Goal: Task Accomplishment & Management: Manage account settings

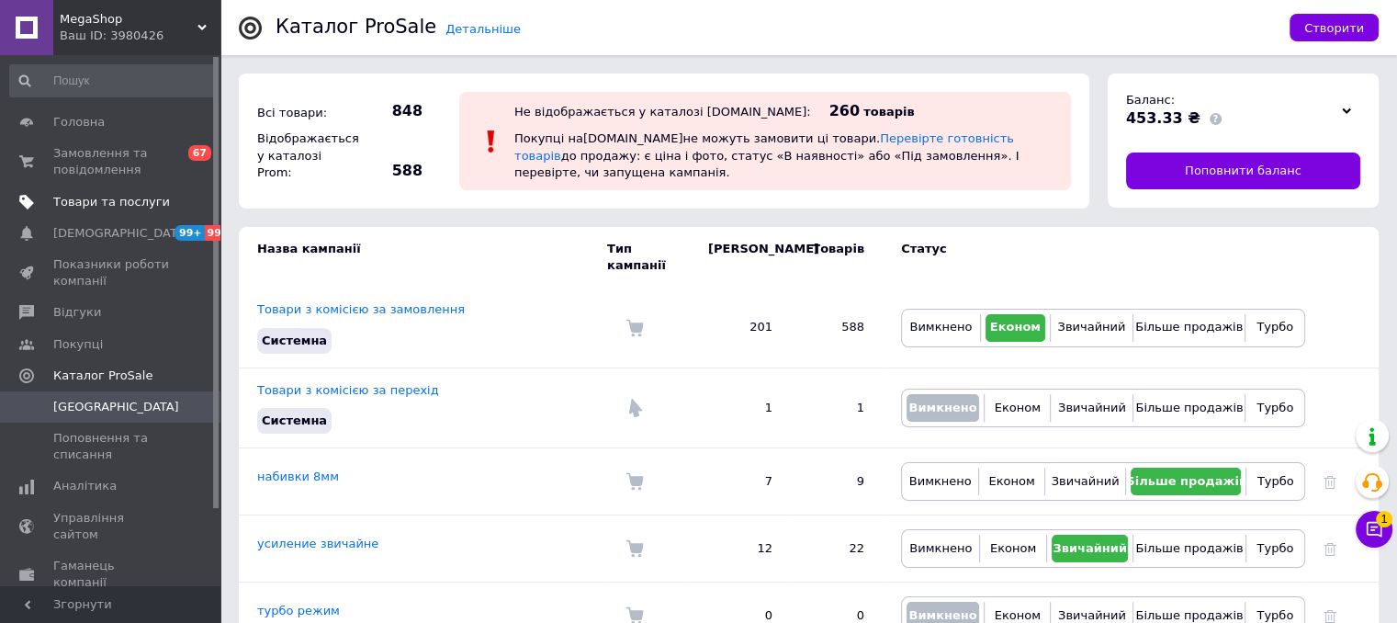
click at [96, 202] on span "Товари та послуги" at bounding box center [111, 202] width 117 height 17
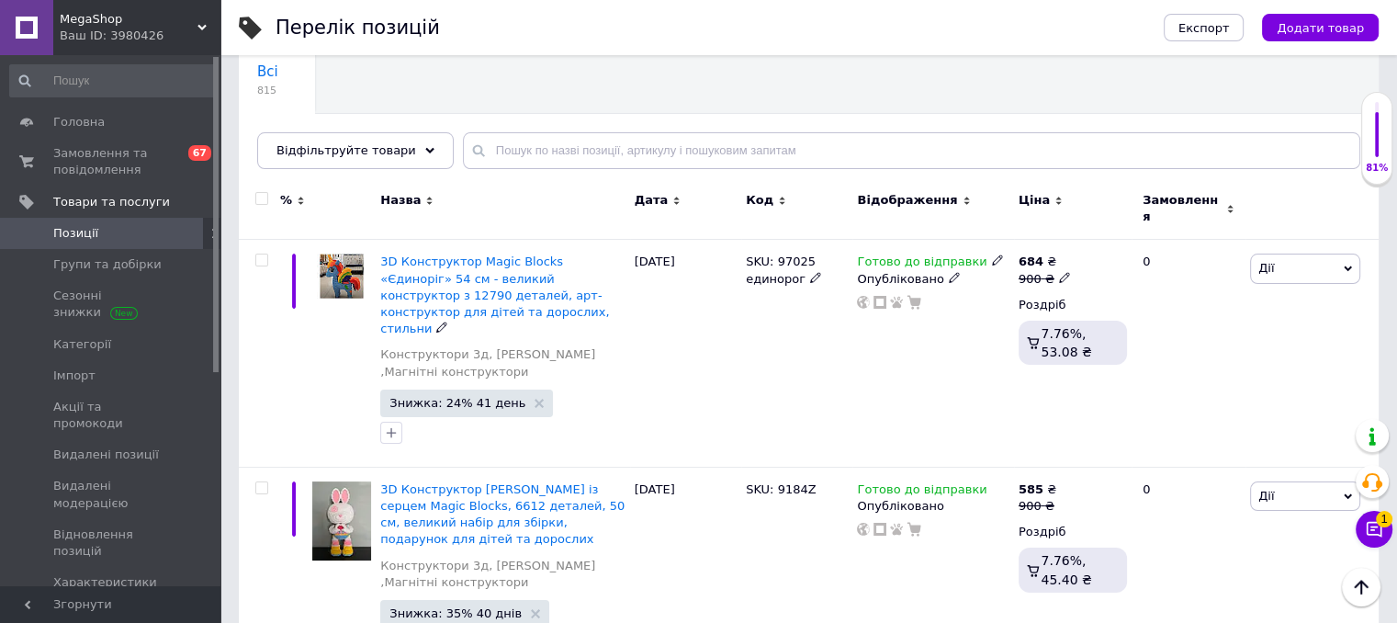
scroll to position [308, 0]
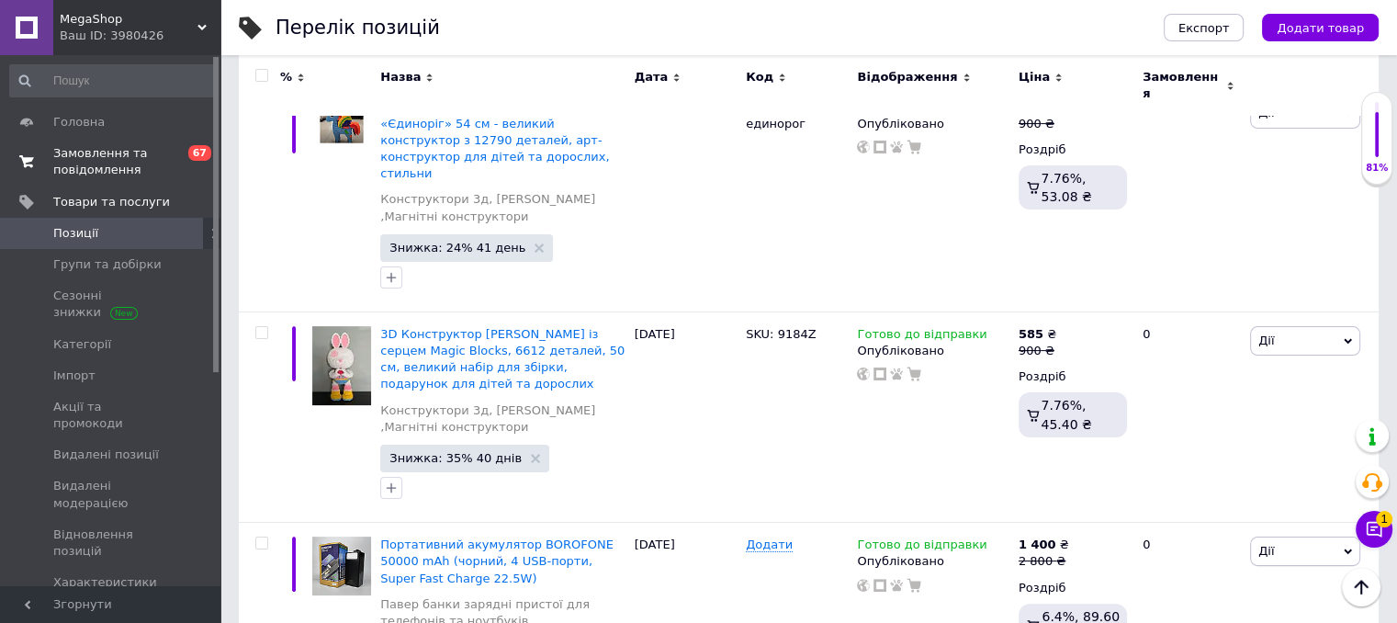
click at [88, 176] on span "Замовлення та повідомлення" at bounding box center [111, 161] width 117 height 33
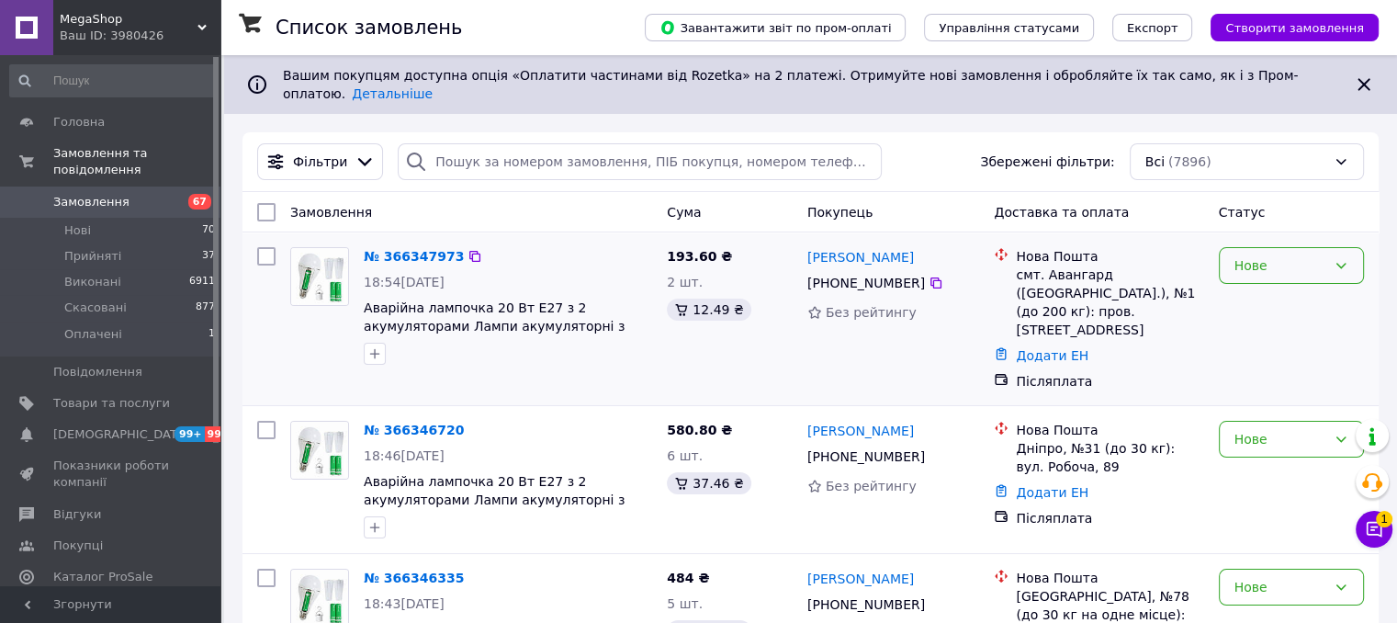
click at [1288, 255] on div "Нове" at bounding box center [1280, 265] width 92 height 20
click at [1272, 285] on li "Прийнято" at bounding box center [1290, 291] width 143 height 33
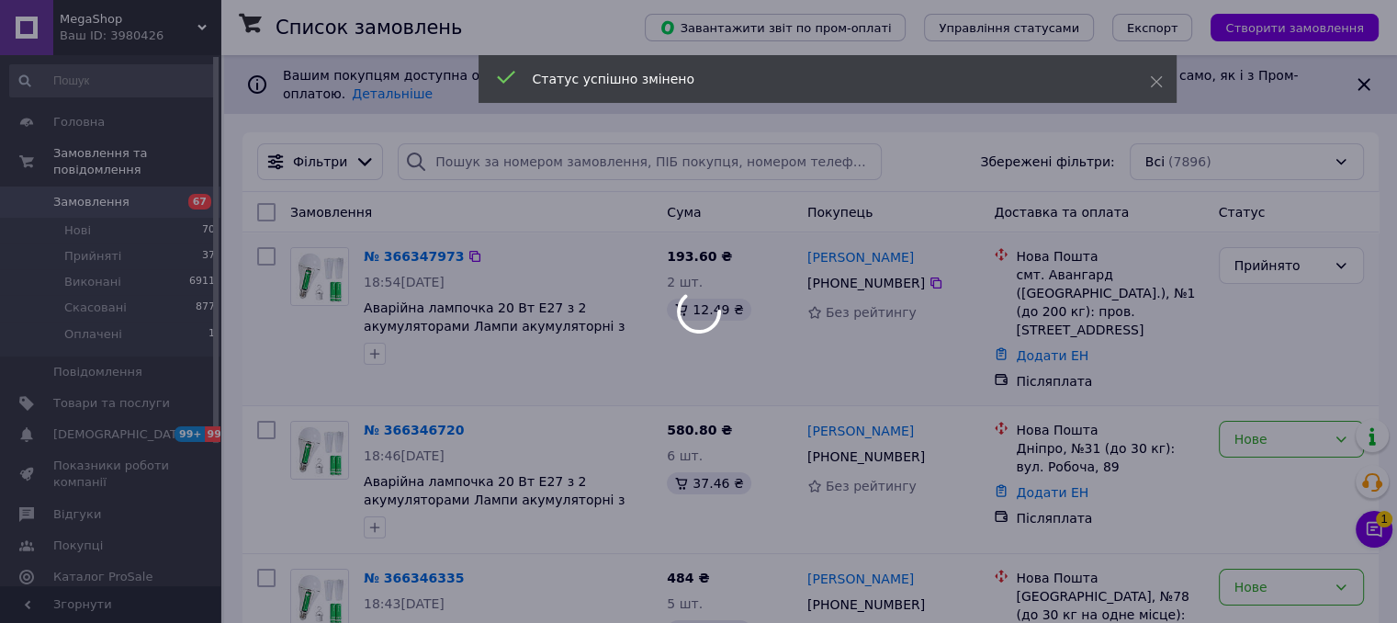
scroll to position [450, 0]
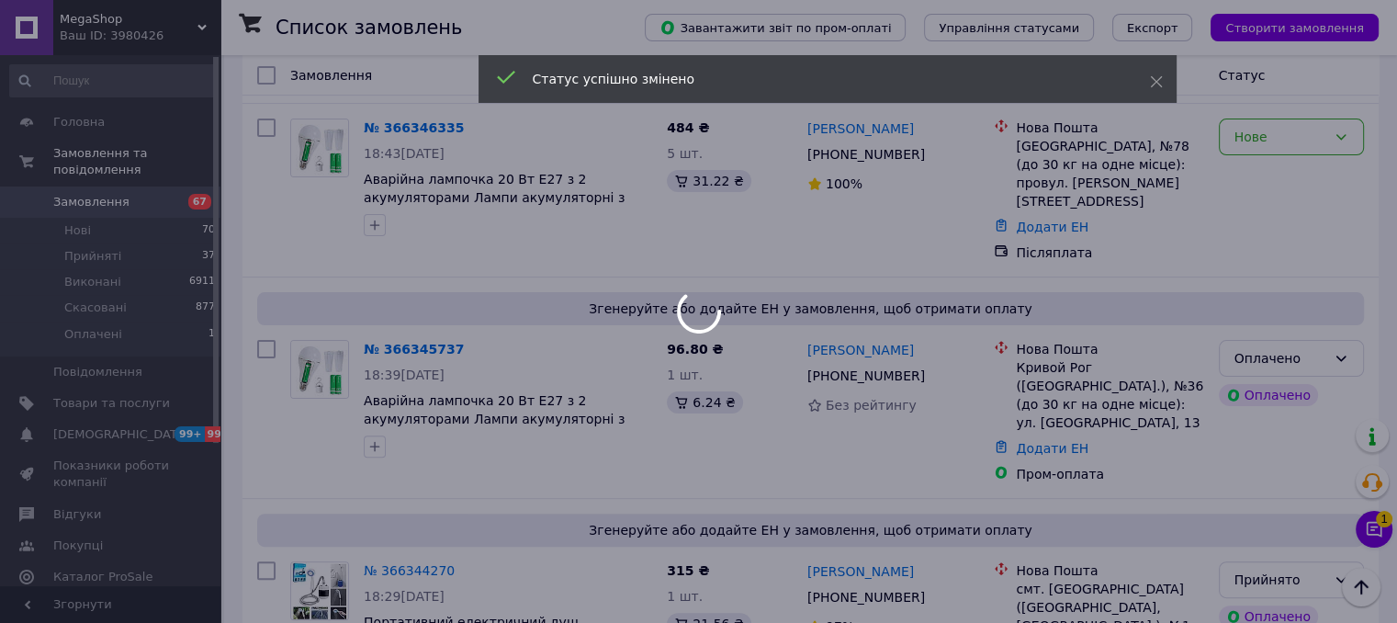
click at [1332, 306] on div at bounding box center [698, 311] width 1397 height 623
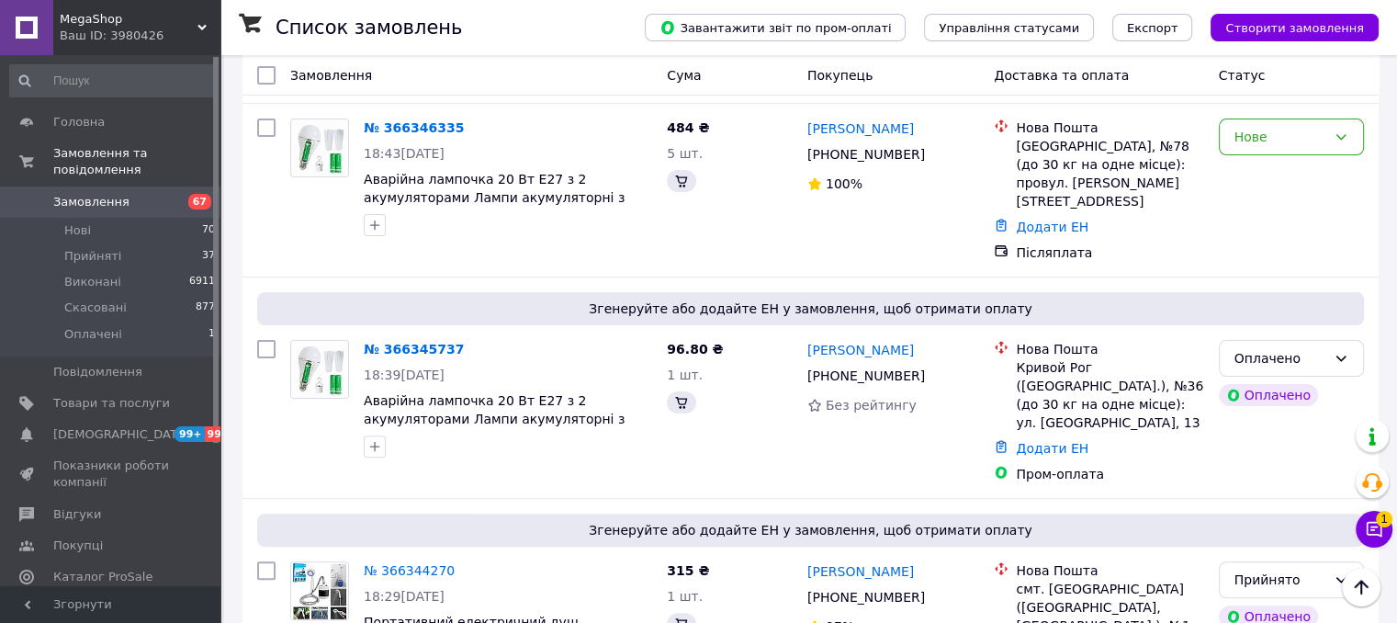
click at [1332, 340] on div "Оплачено" at bounding box center [1291, 358] width 145 height 37
click at [1297, 334] on li "Прийнято" at bounding box center [1290, 346] width 143 height 33
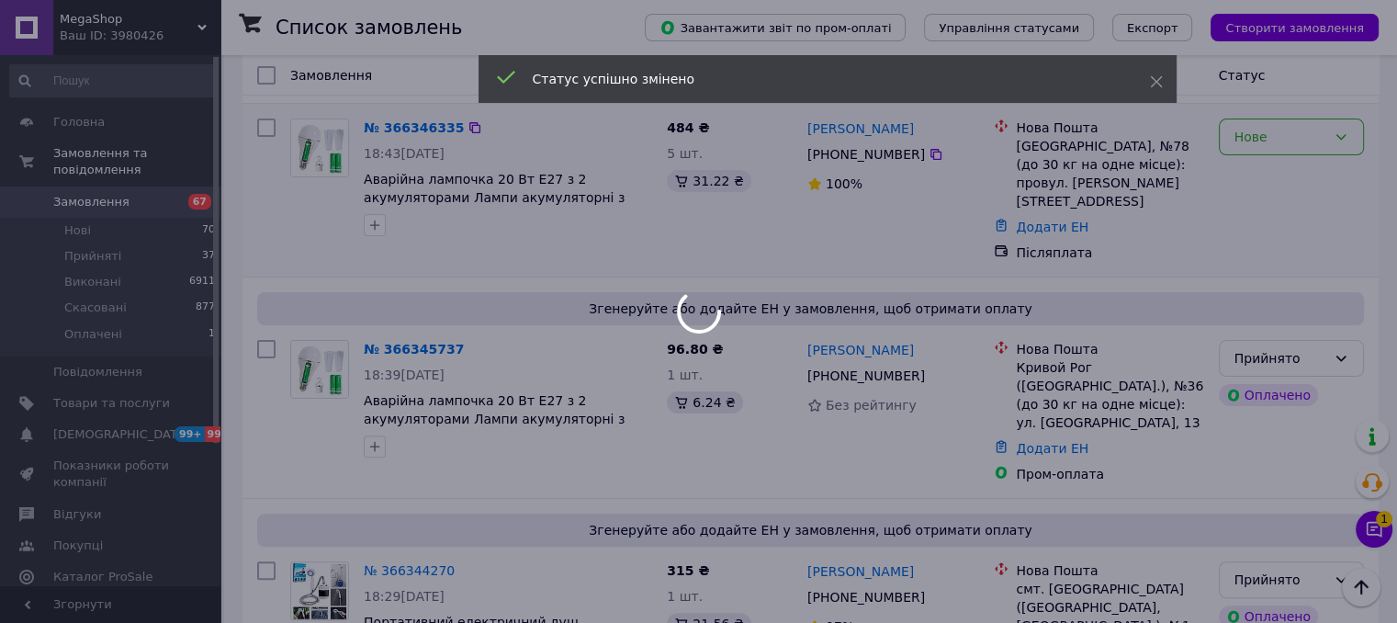
scroll to position [344, 0]
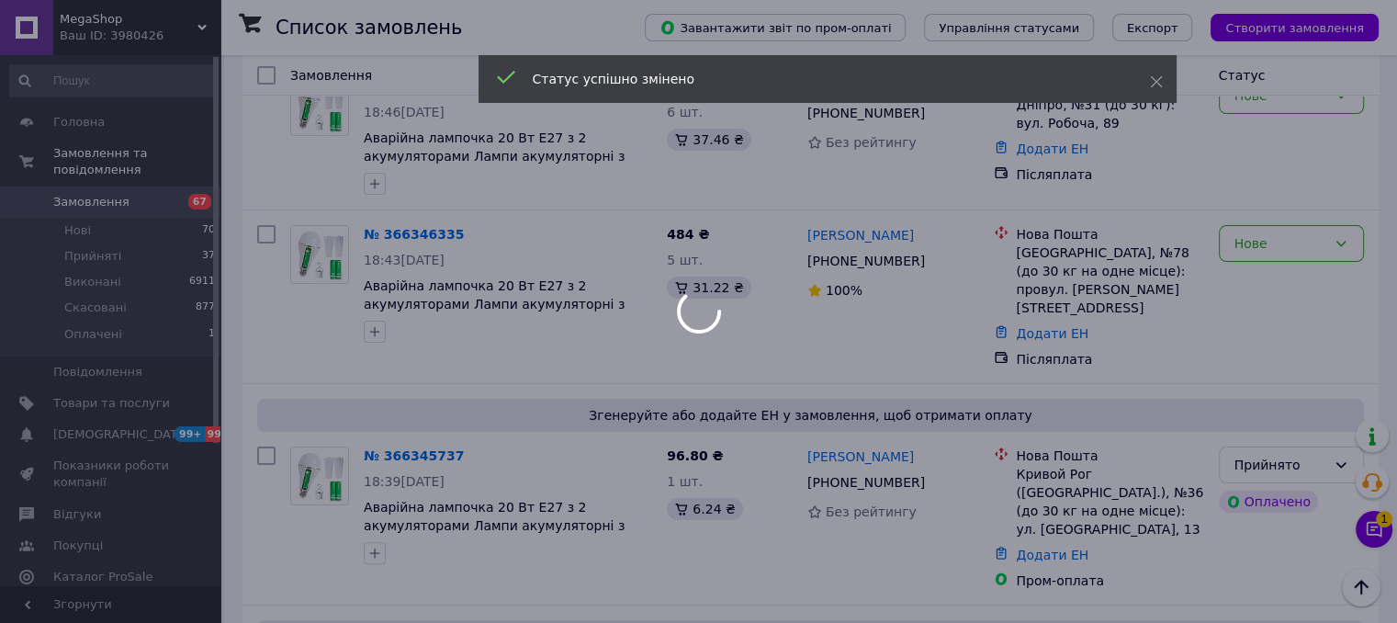
click at [1256, 213] on div at bounding box center [698, 311] width 1397 height 623
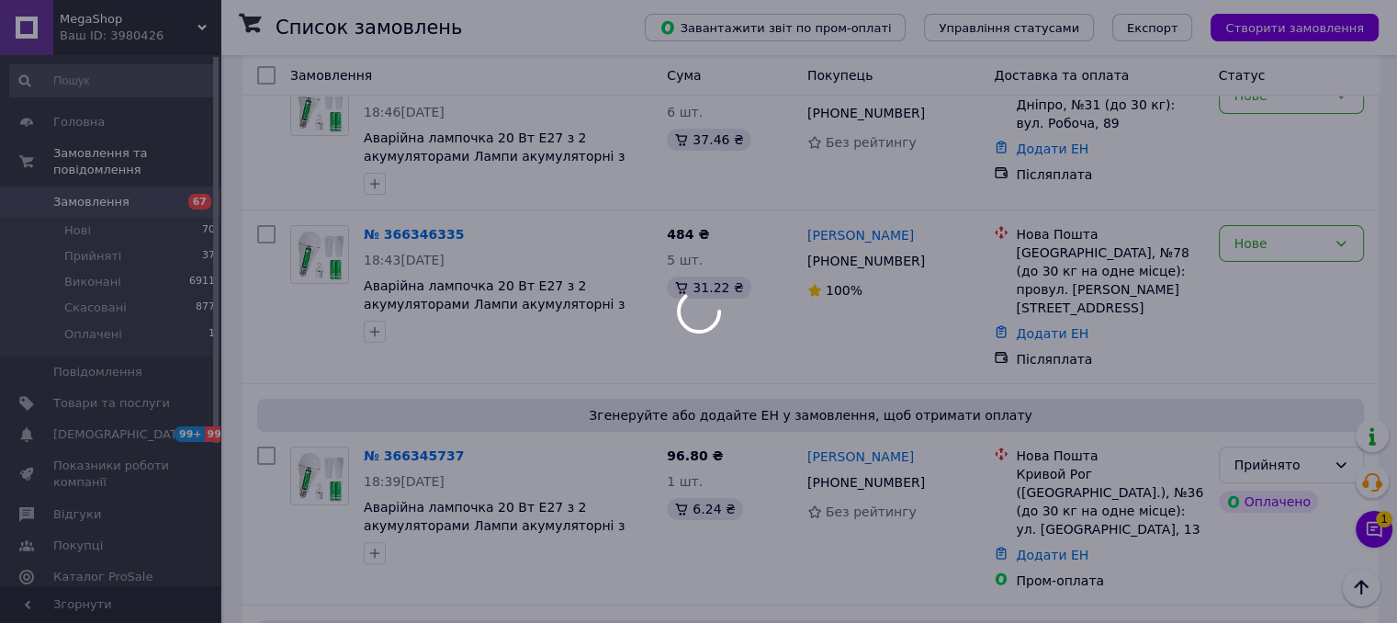
click at [1256, 213] on div at bounding box center [698, 311] width 1397 height 623
click at [1256, 233] on div "Нове" at bounding box center [1280, 243] width 92 height 20
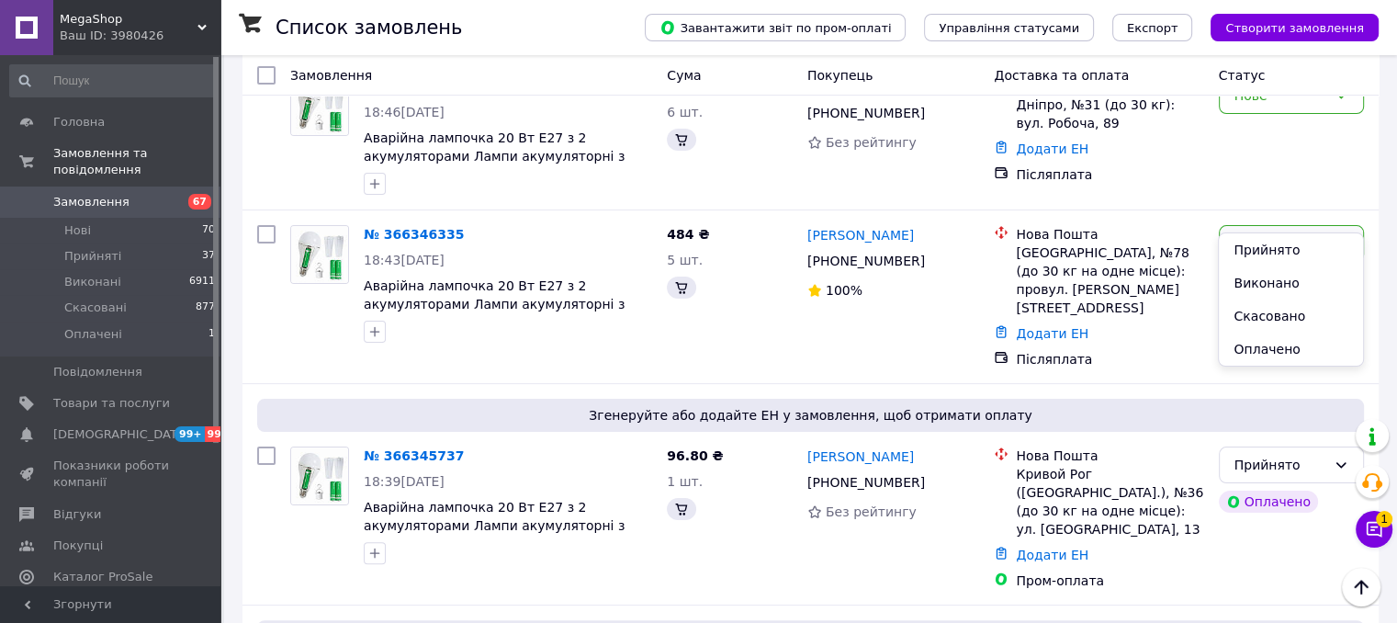
click at [1256, 233] on div "Нове" at bounding box center [1280, 243] width 92 height 20
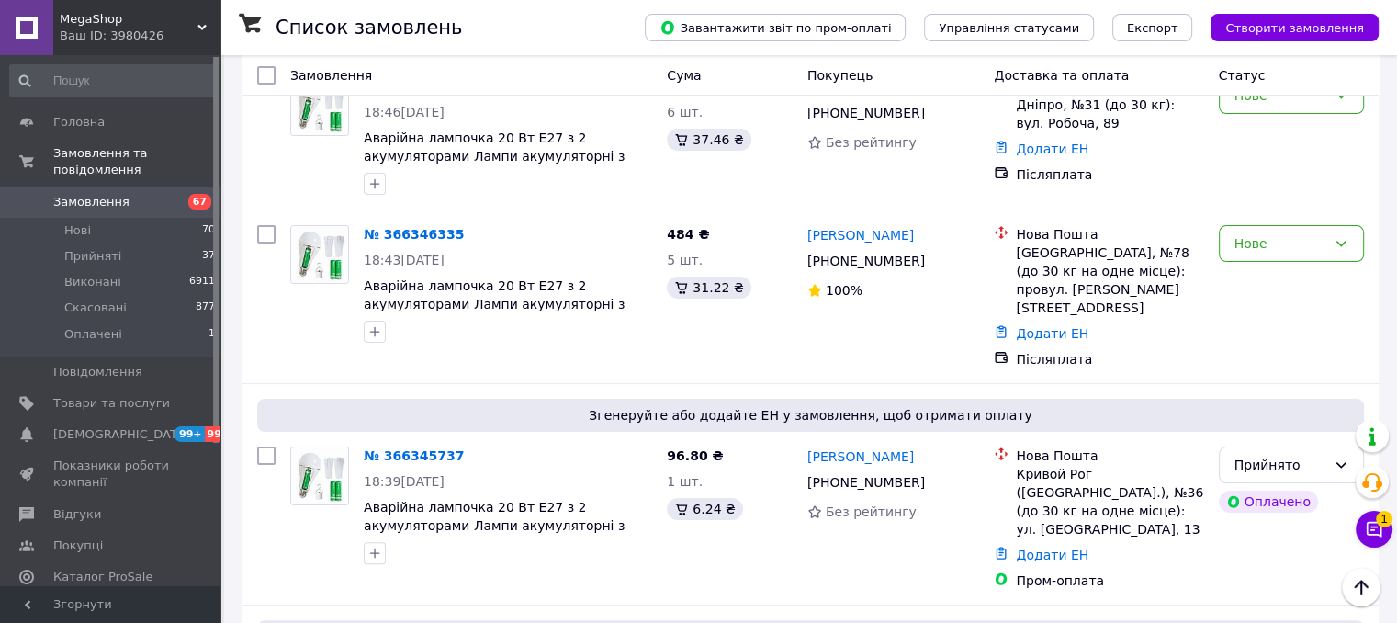
click at [1256, 233] on div "Нове" at bounding box center [1280, 243] width 92 height 20
click at [1256, 252] on li "Прийнято" at bounding box center [1290, 249] width 143 height 33
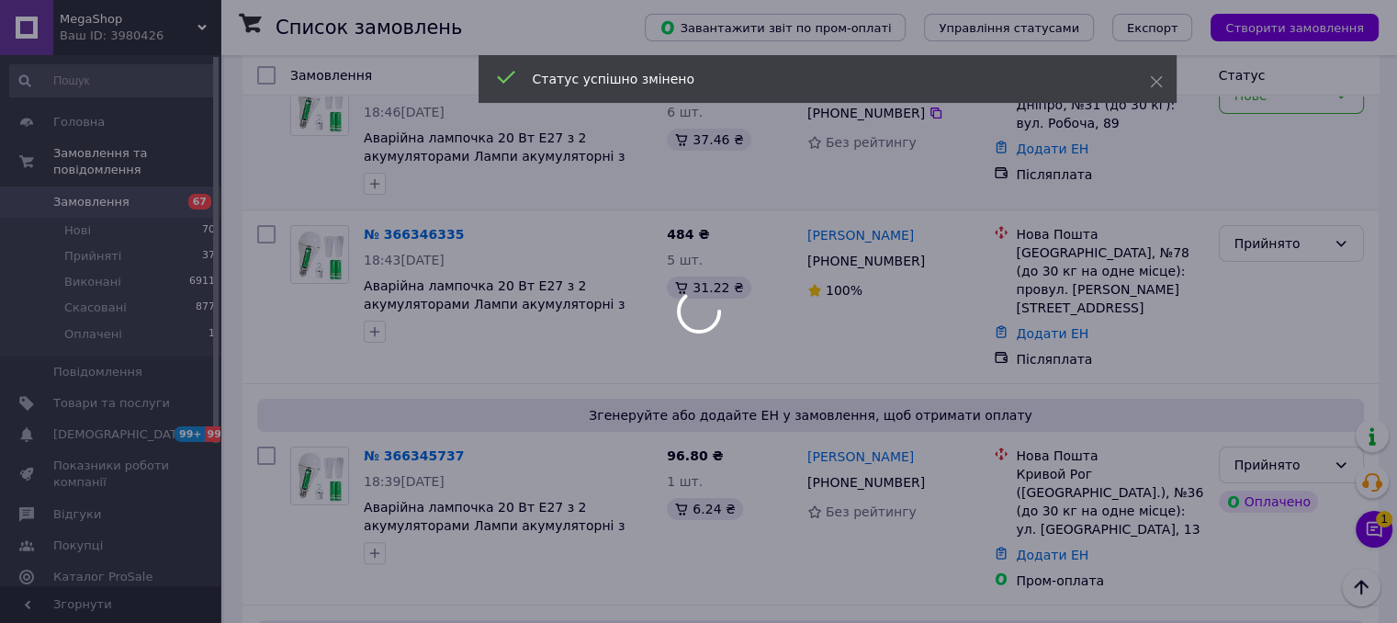
scroll to position [253, 0]
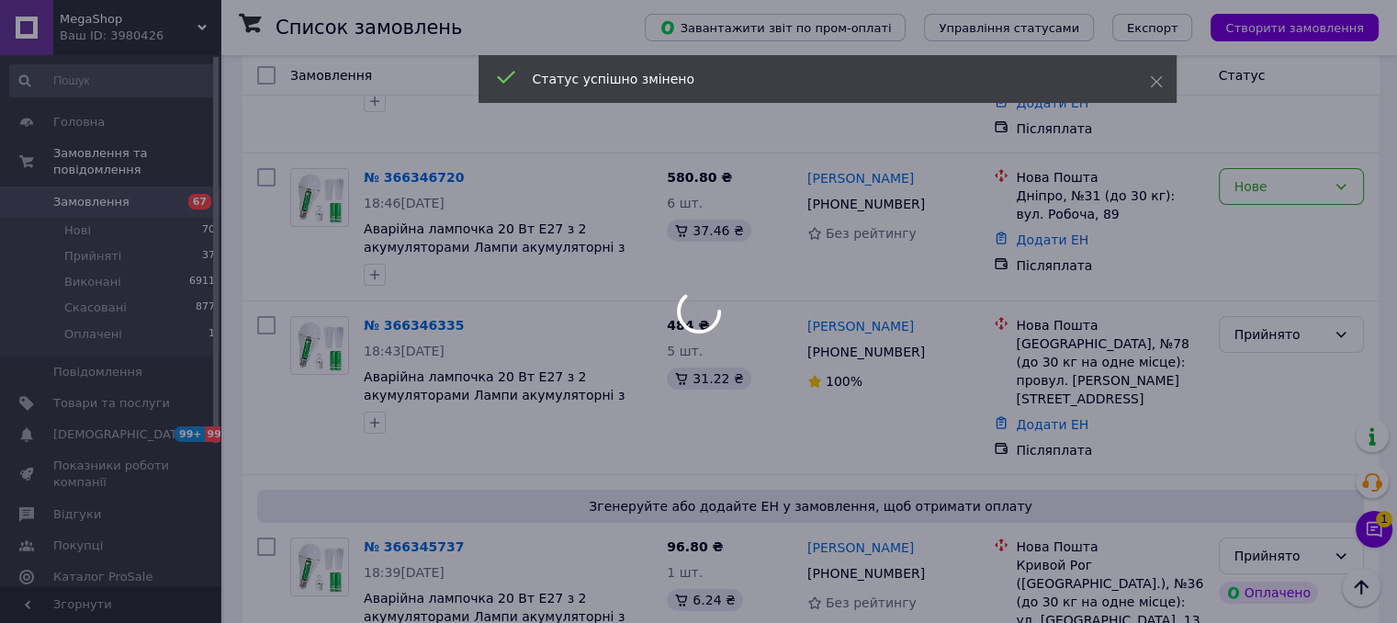
click at [1251, 156] on div at bounding box center [698, 311] width 1397 height 623
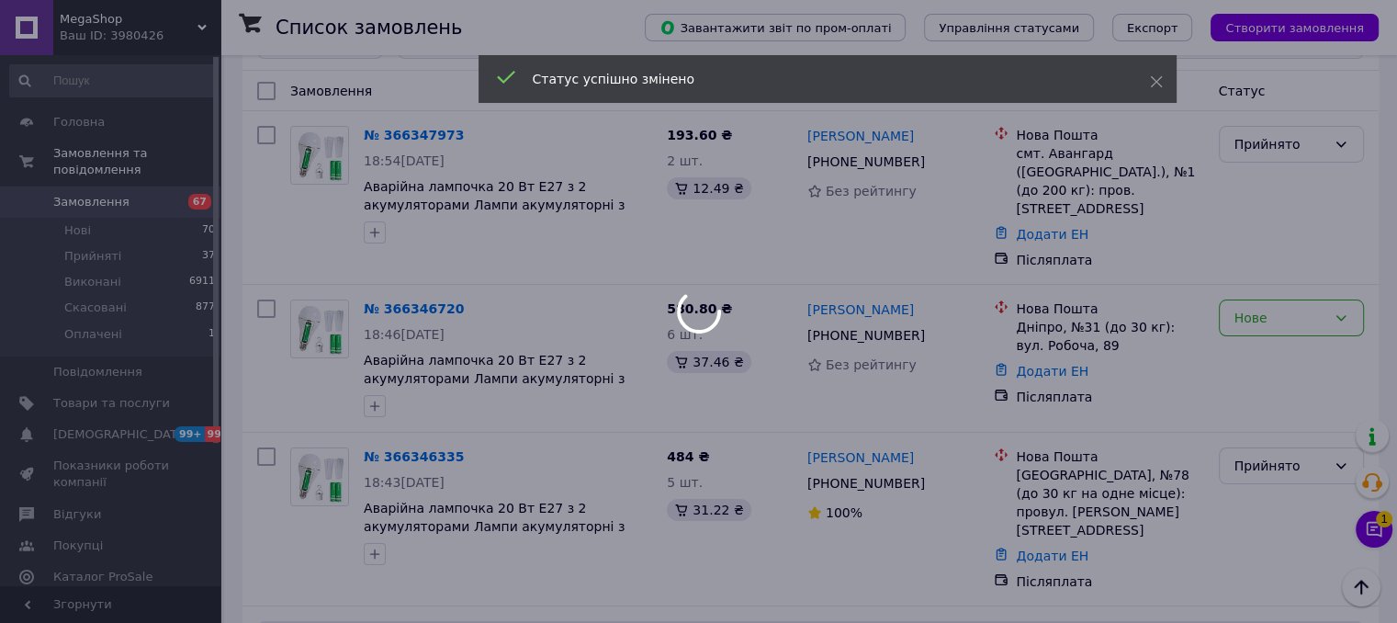
scroll to position [283, 0]
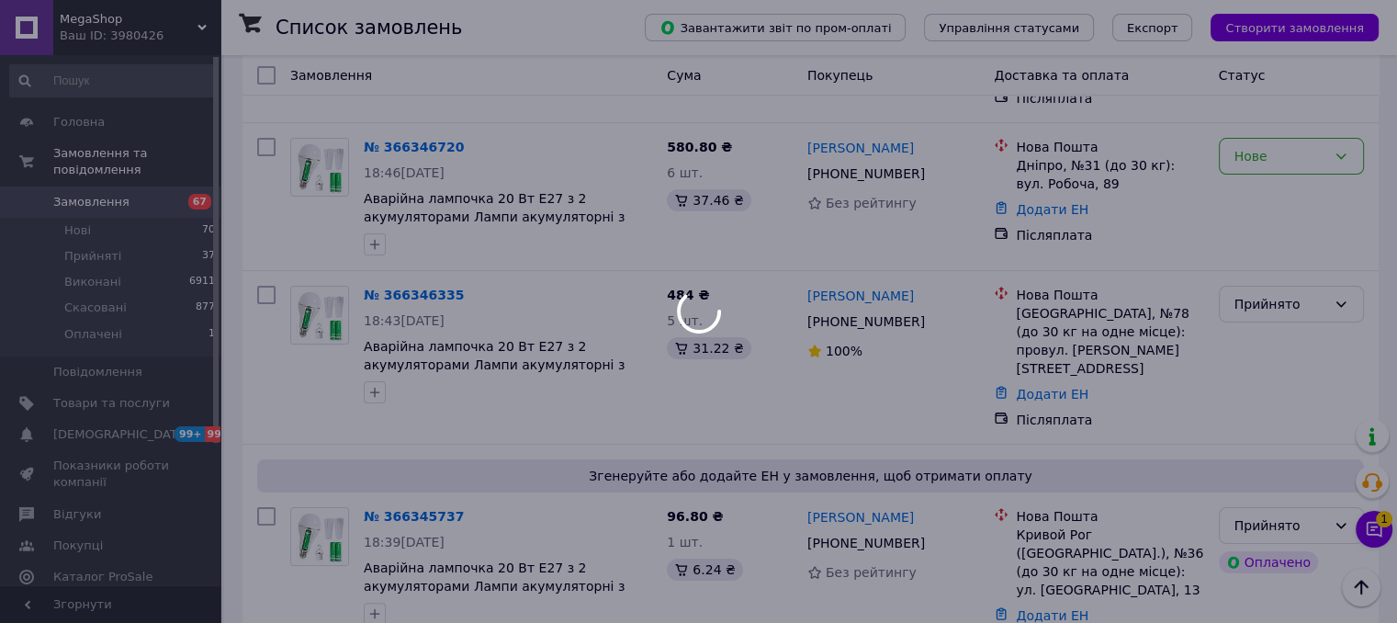
click at [1271, 117] on div at bounding box center [698, 311] width 1397 height 623
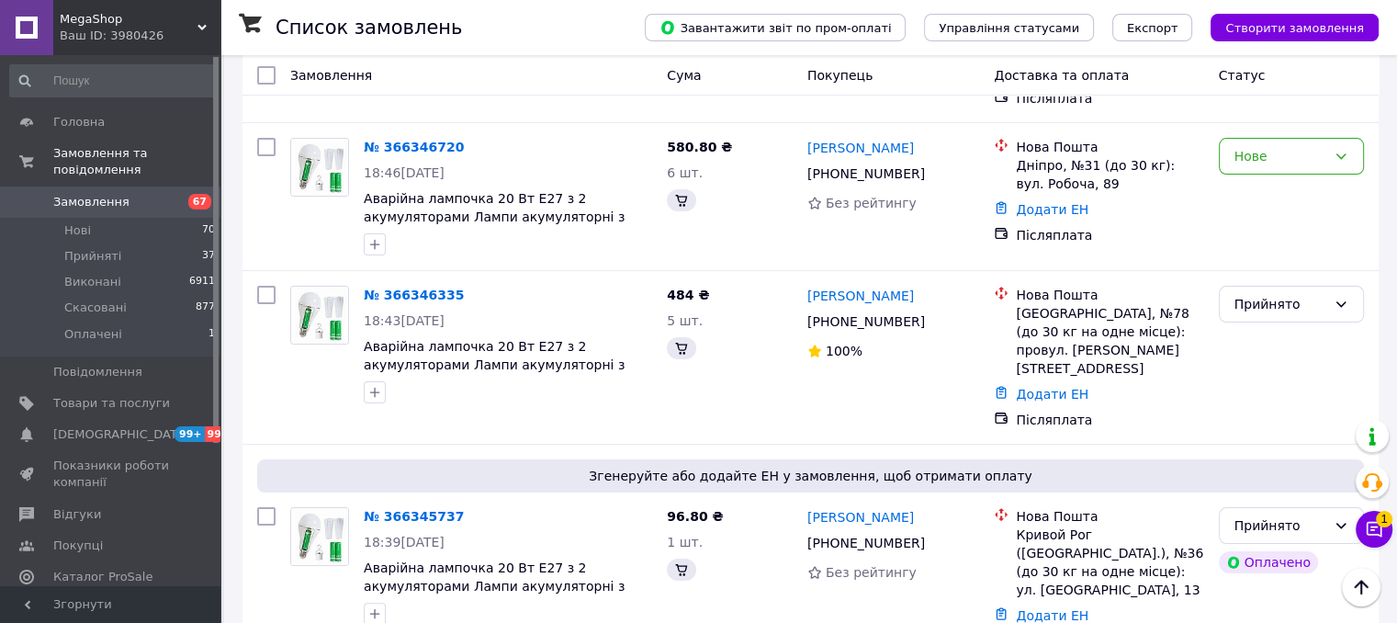
click at [1271, 146] on div "Нове" at bounding box center [1280, 156] width 92 height 20
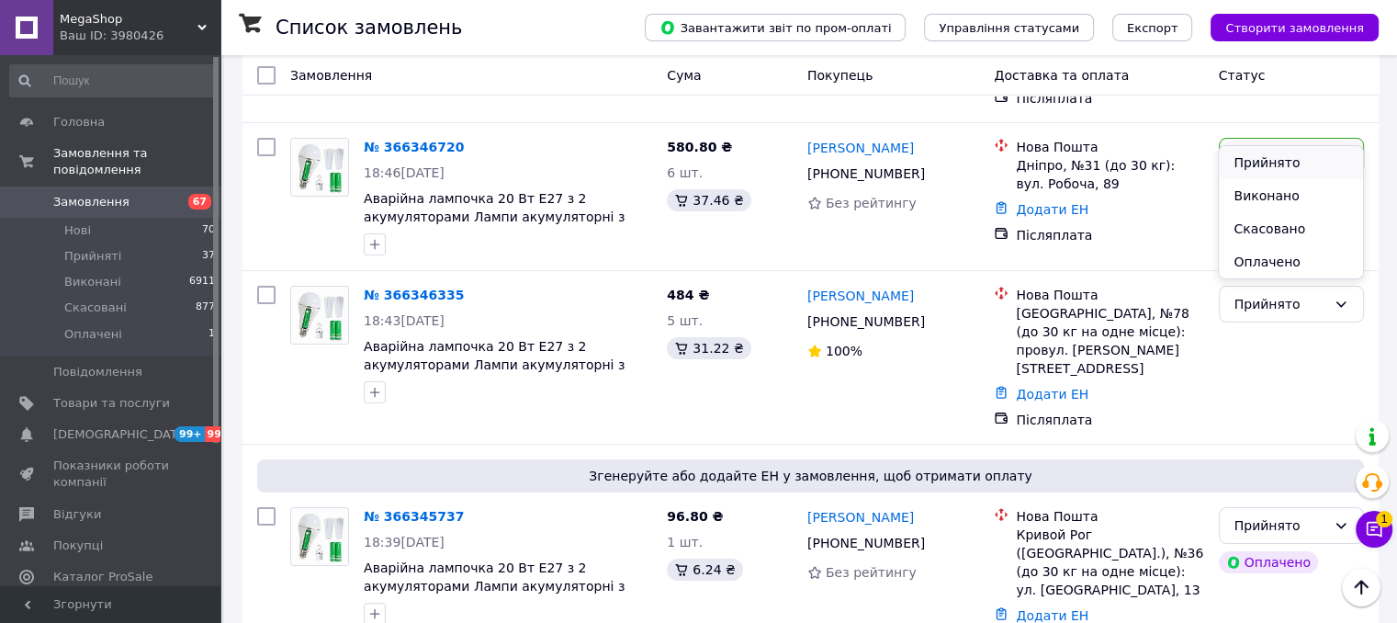
click at [1260, 160] on li "Прийнято" at bounding box center [1290, 162] width 143 height 33
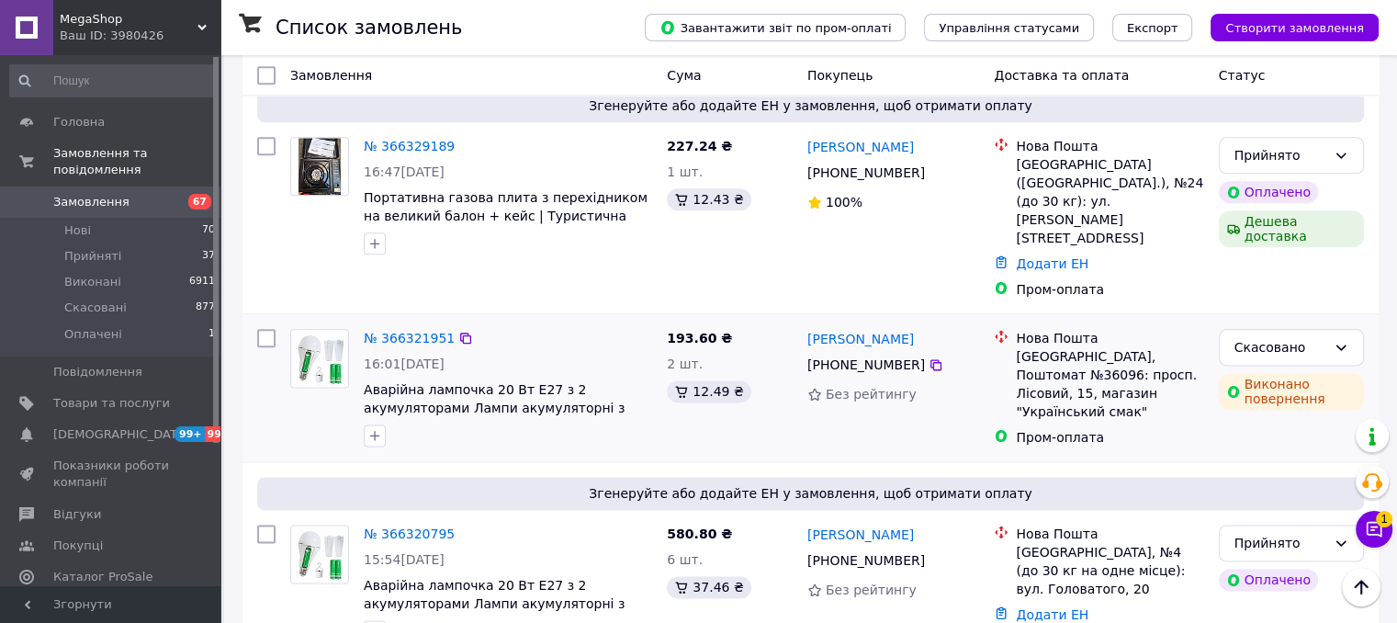
scroll to position [2263, 0]
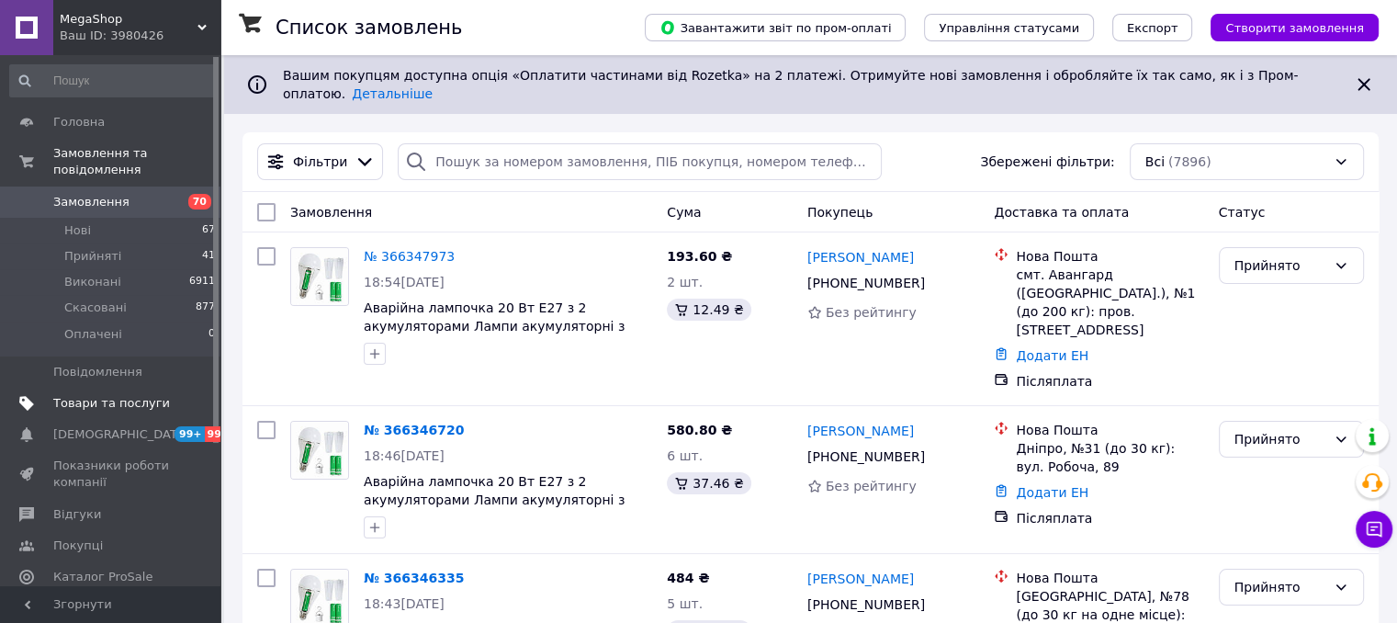
click at [117, 395] on link "Товари та послуги" at bounding box center [113, 403] width 226 height 31
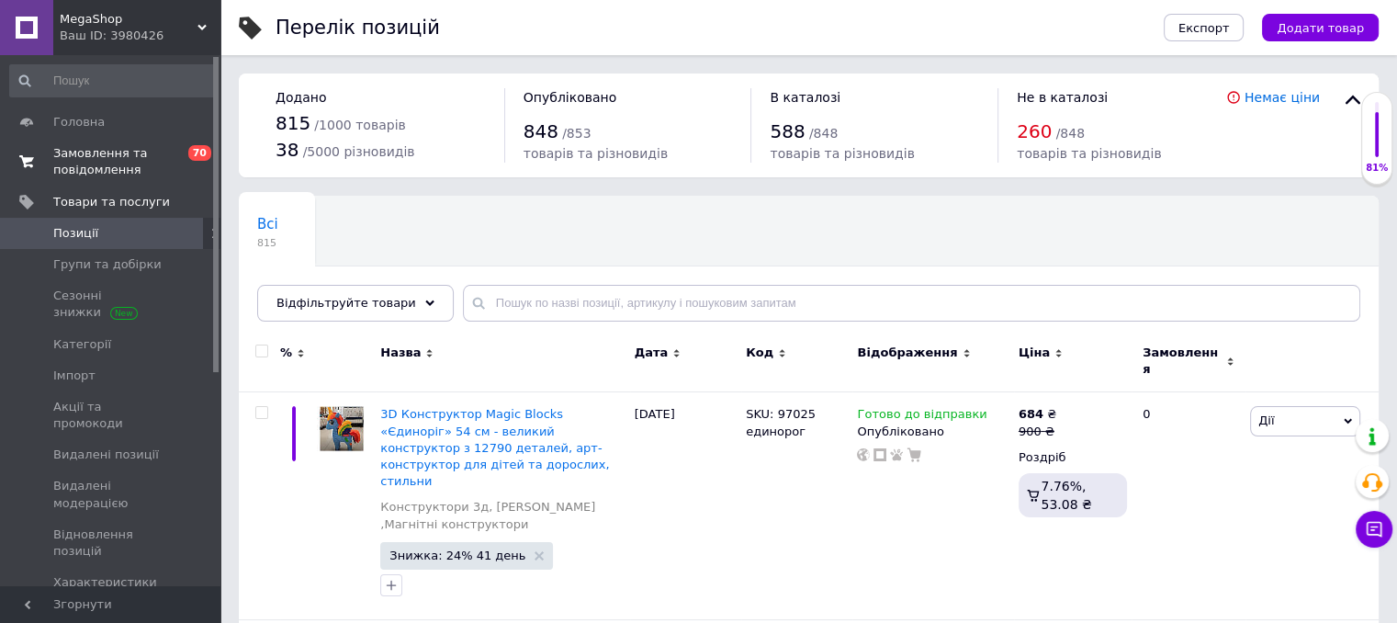
click at [118, 170] on span "Замовлення та повідомлення" at bounding box center [111, 161] width 117 height 33
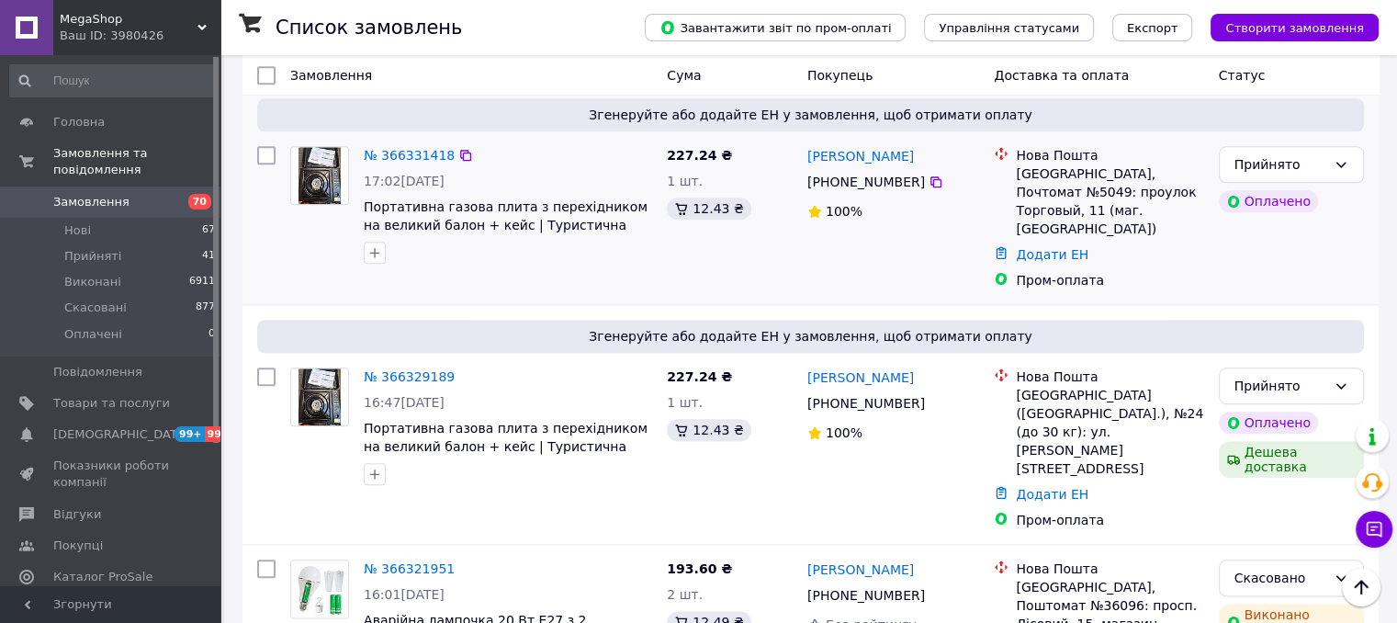
scroll to position [2201, 0]
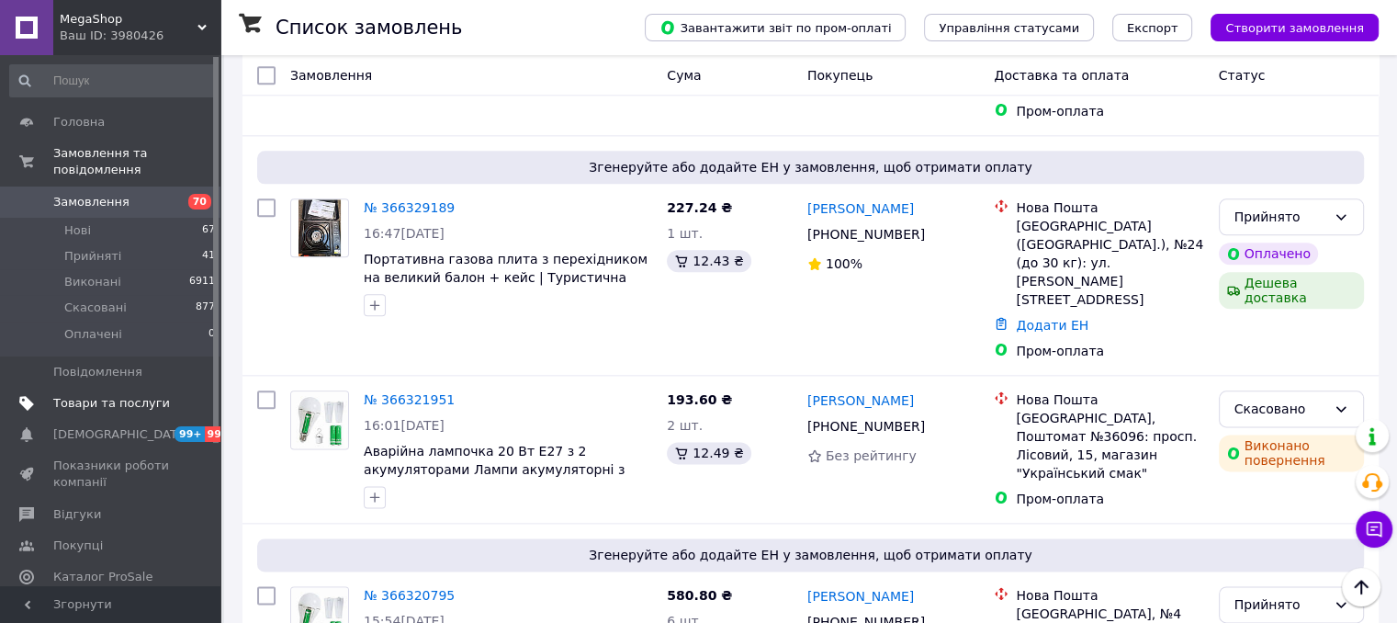
click at [103, 388] on link "Товари та послуги" at bounding box center [113, 403] width 226 height 31
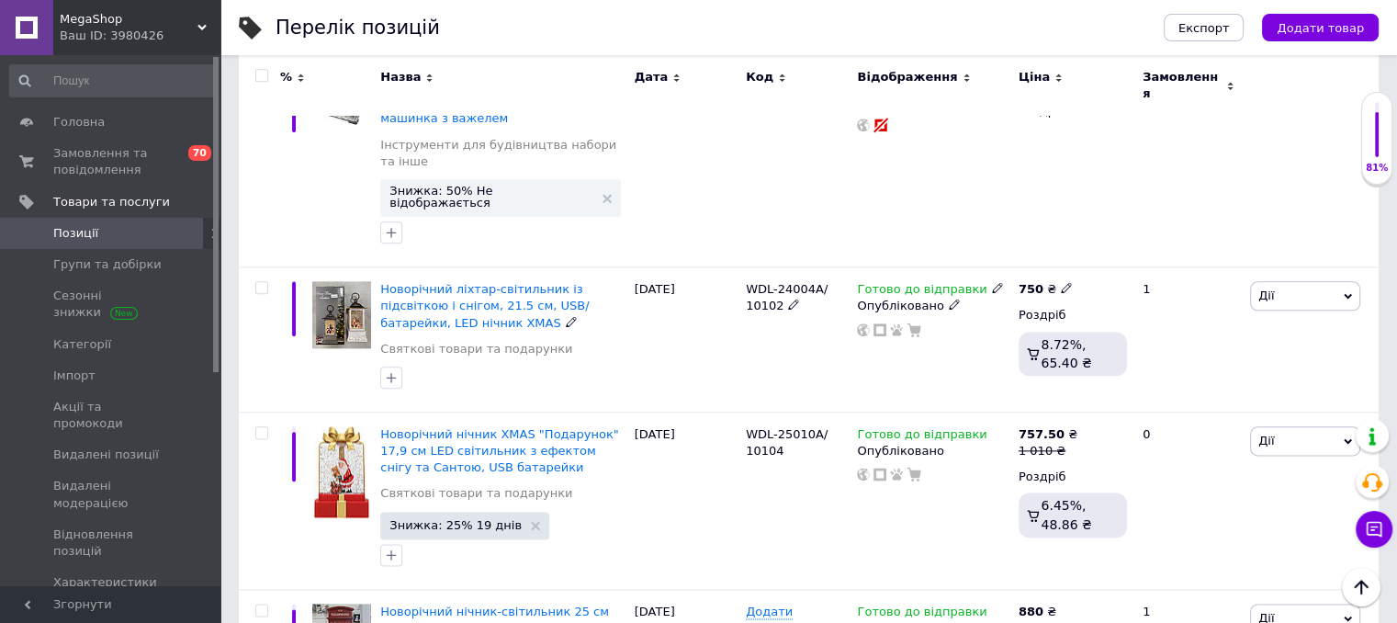
scroll to position [2237, 0]
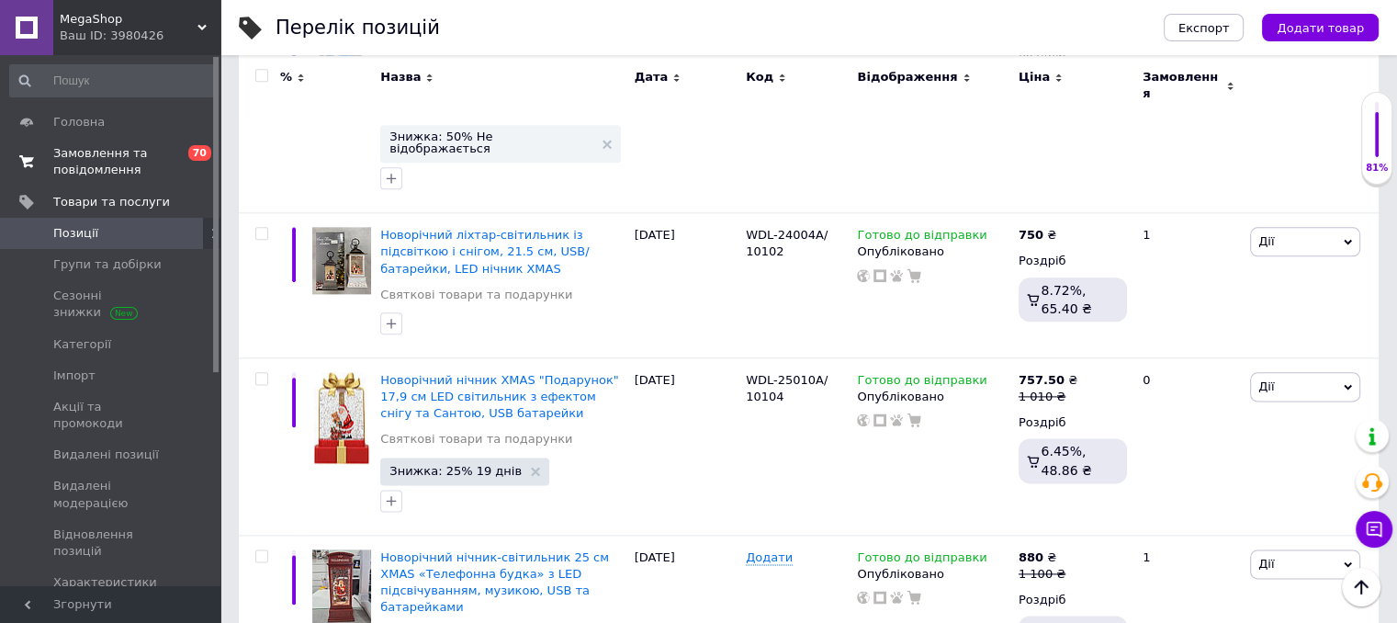
click at [98, 173] on span "Замовлення та повідомлення" at bounding box center [111, 161] width 117 height 33
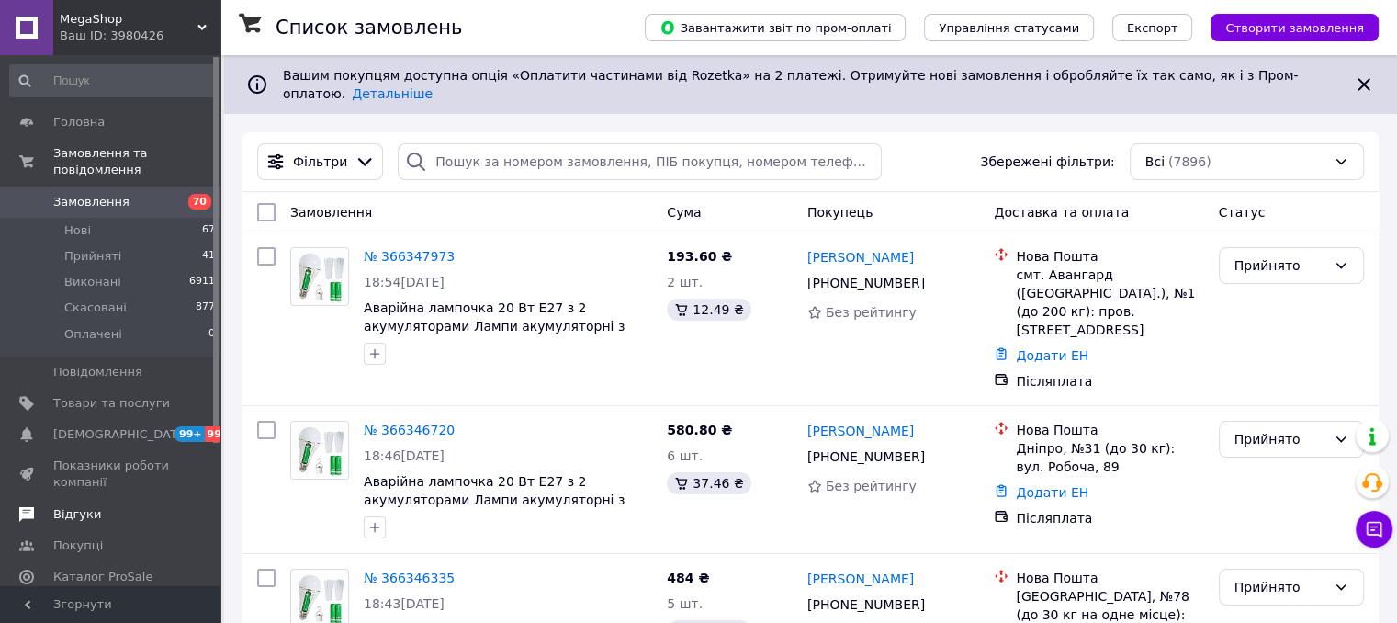
click at [77, 506] on span "Відгуки" at bounding box center [77, 514] width 48 height 17
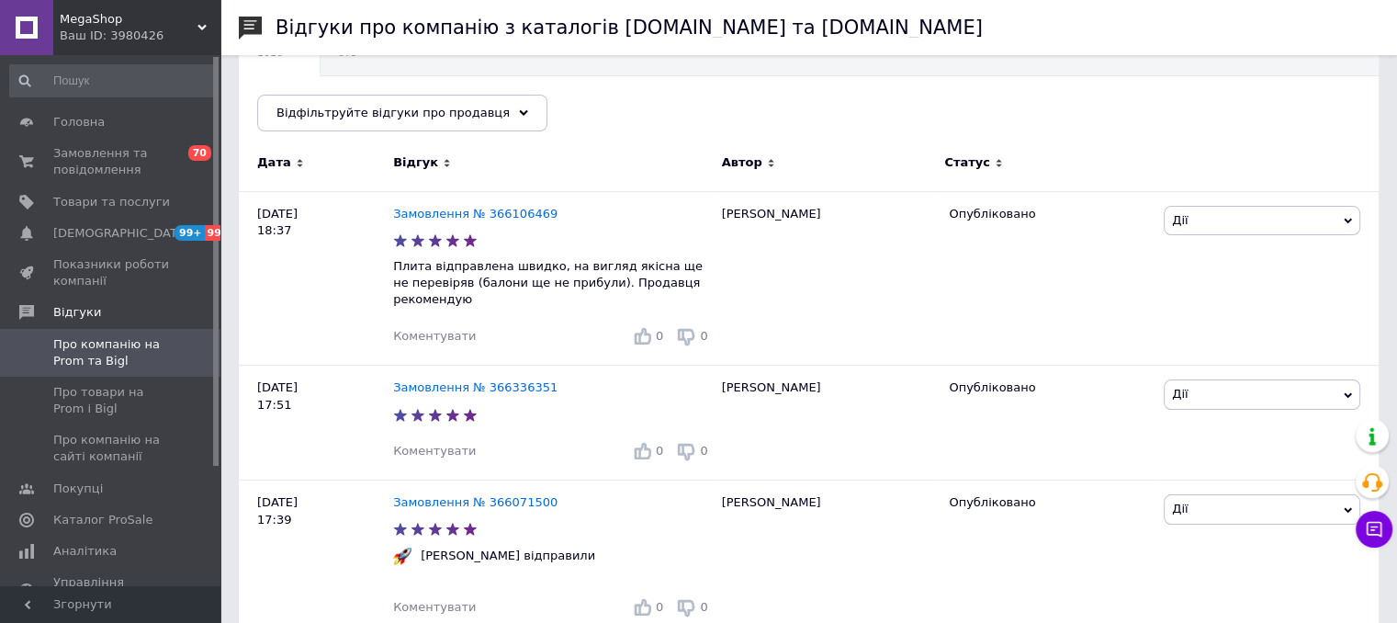
scroll to position [204, 0]
click at [445, 213] on link "Замовлення № 366106469" at bounding box center [475, 215] width 164 height 14
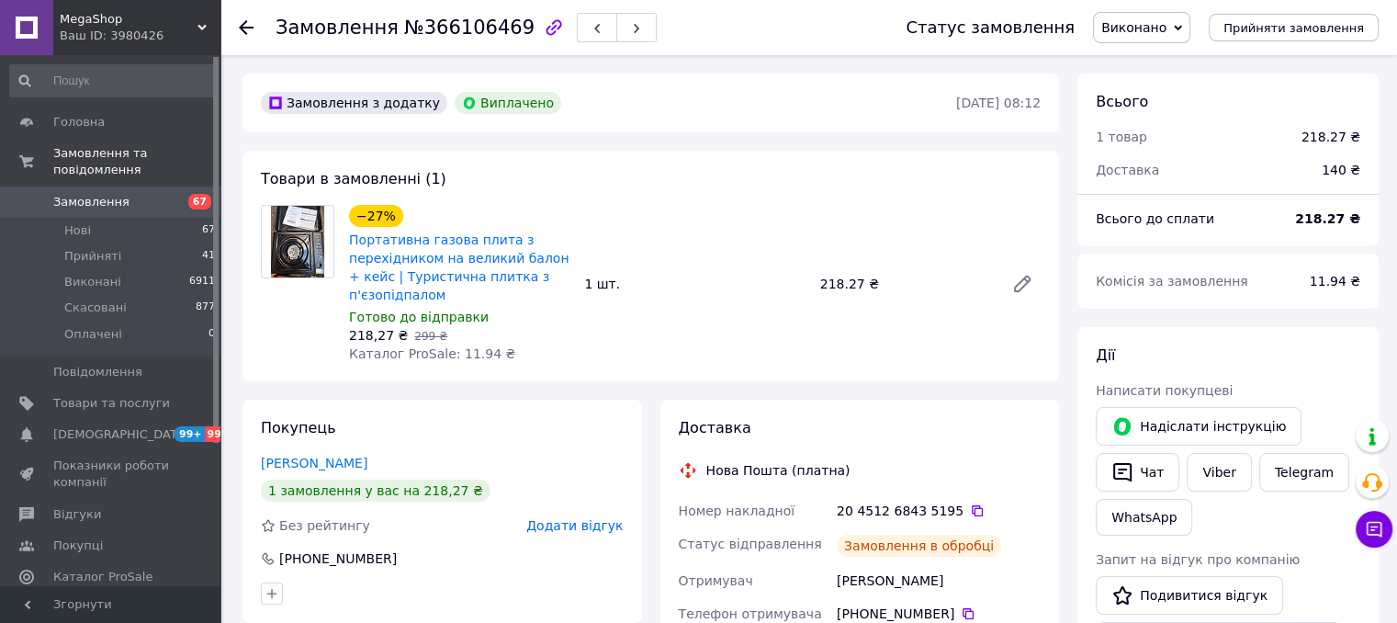
scroll to position [18, 0]
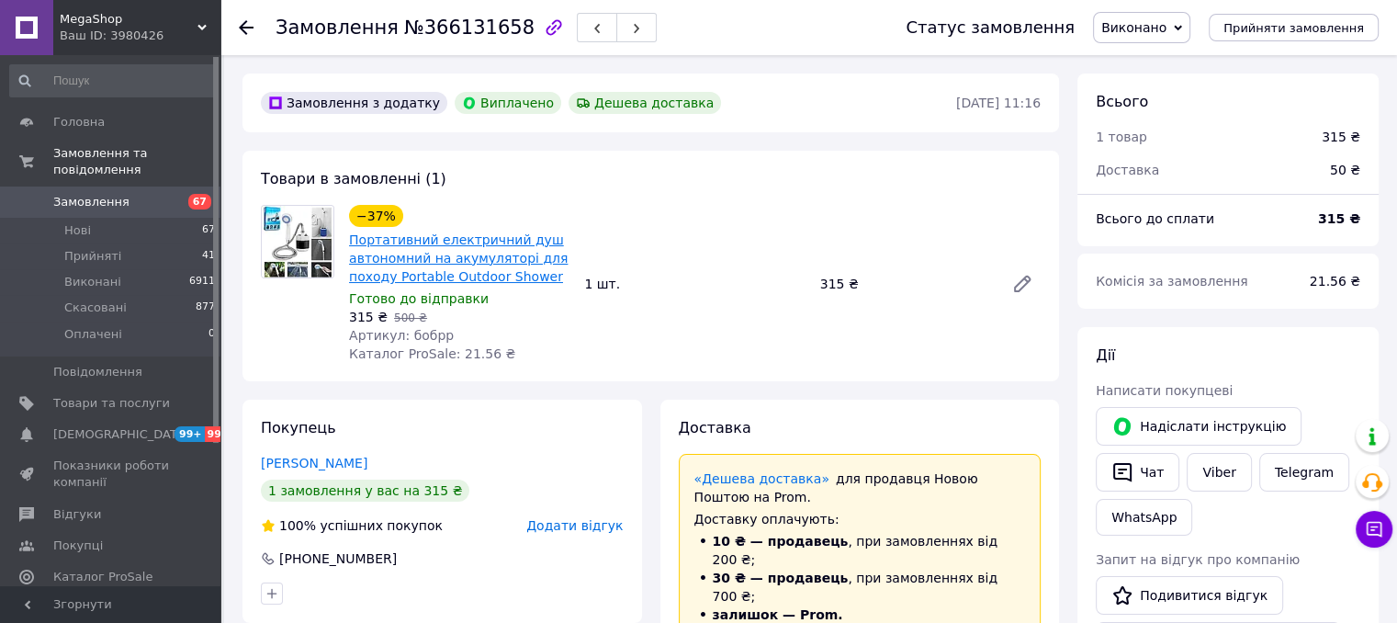
scroll to position [18, 0]
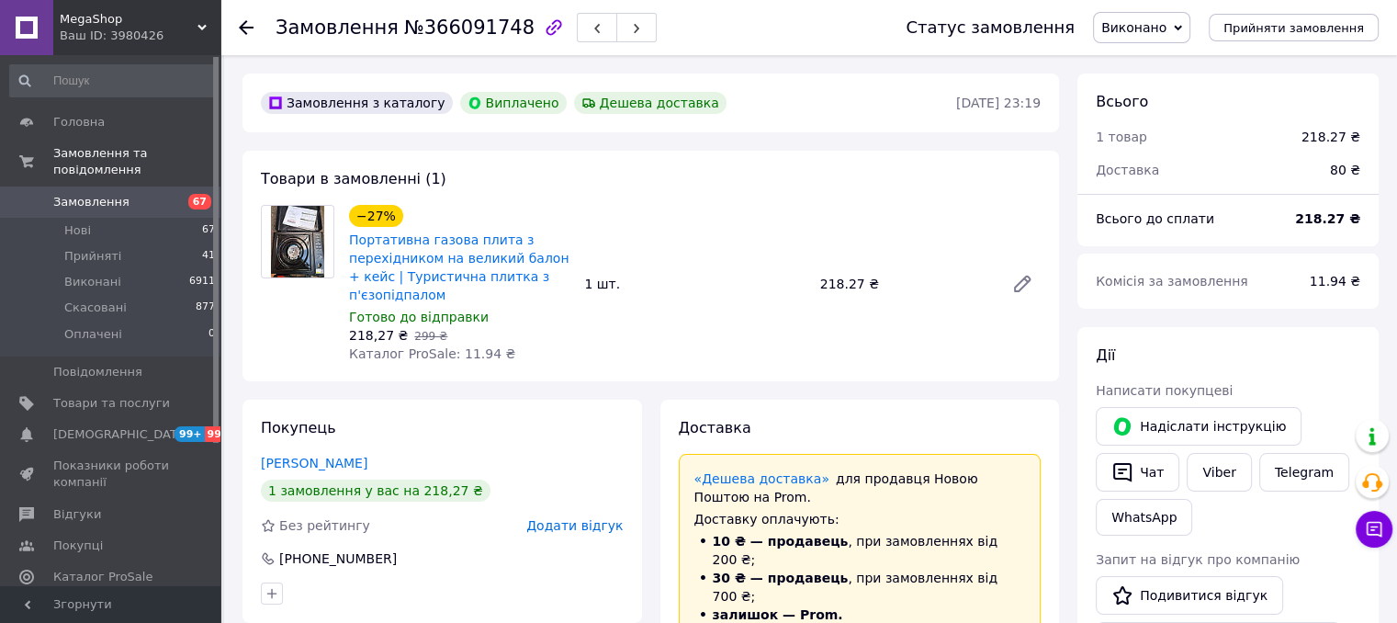
click at [99, 194] on link "Замовлення 67" at bounding box center [113, 201] width 226 height 31
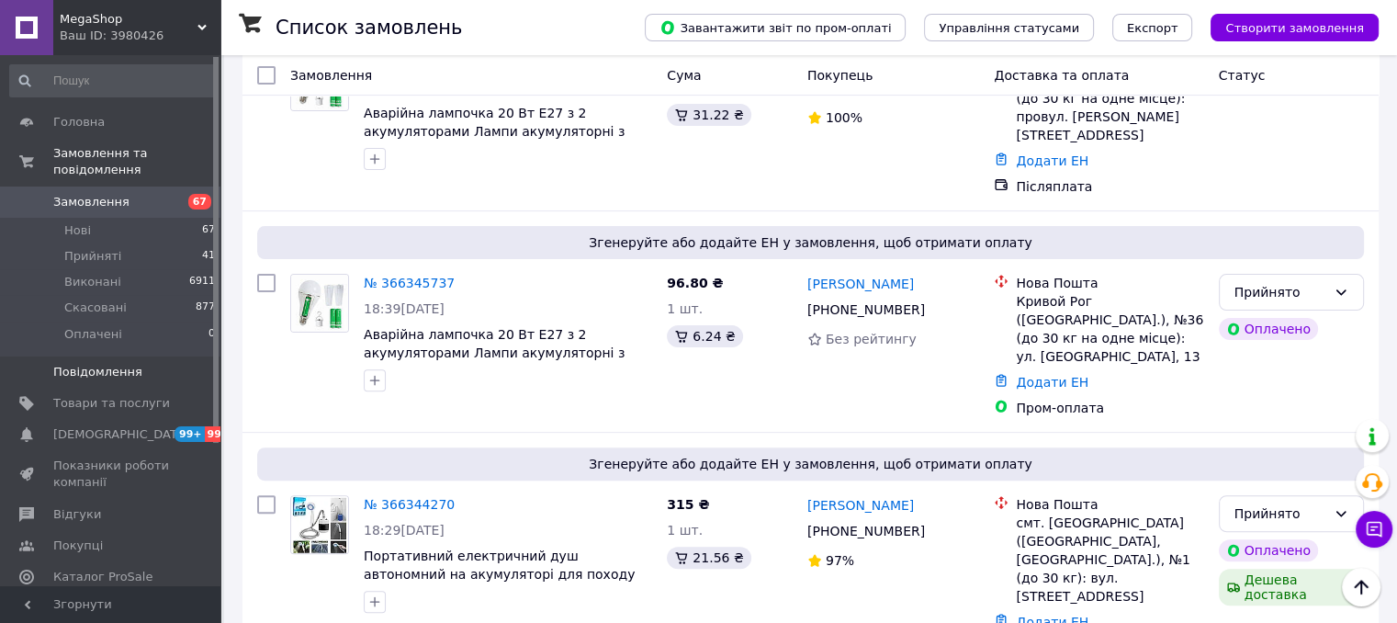
scroll to position [514, 0]
click at [96, 395] on span "Товари та послуги" at bounding box center [111, 403] width 117 height 17
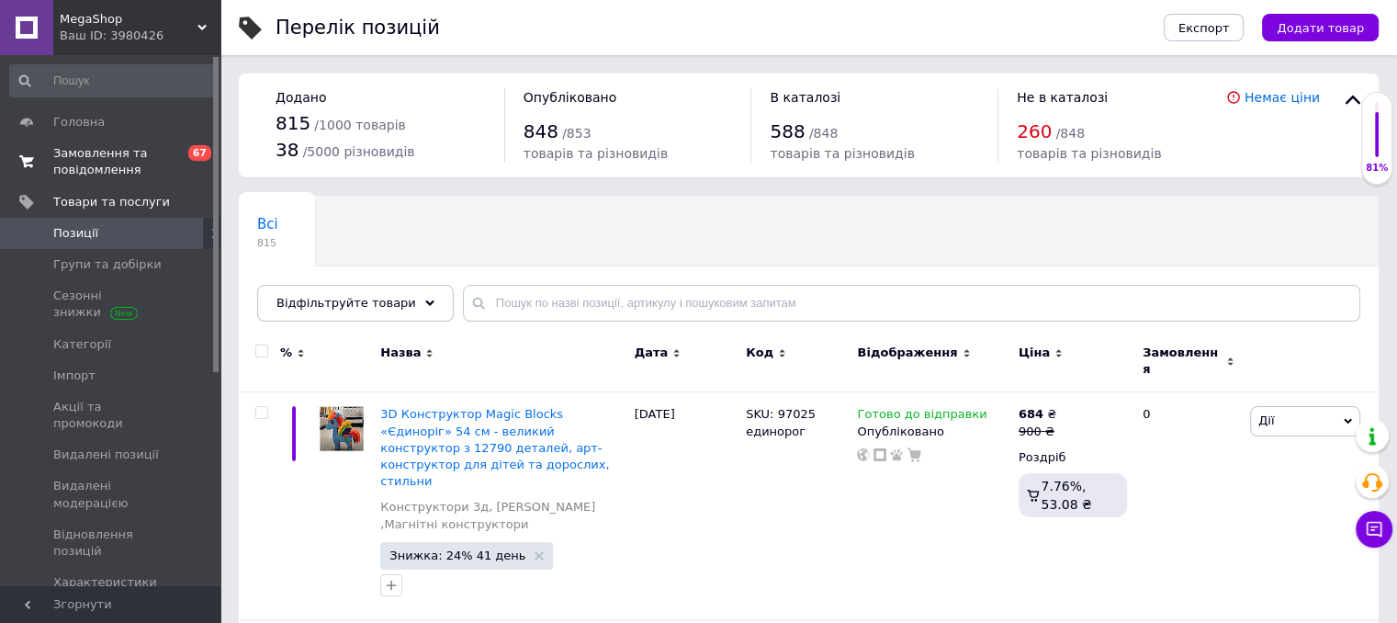
click at [119, 168] on span "Замовлення та повідомлення" at bounding box center [111, 161] width 117 height 33
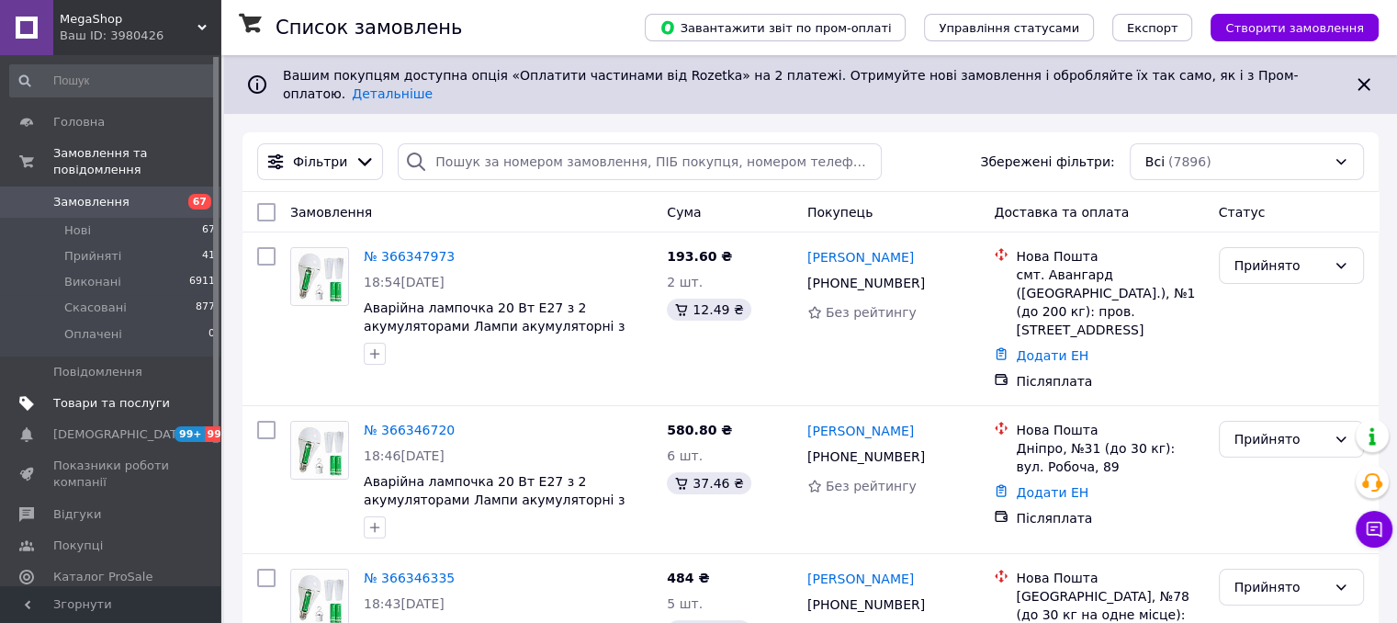
click at [123, 395] on span "Товари та послуги" at bounding box center [111, 403] width 117 height 17
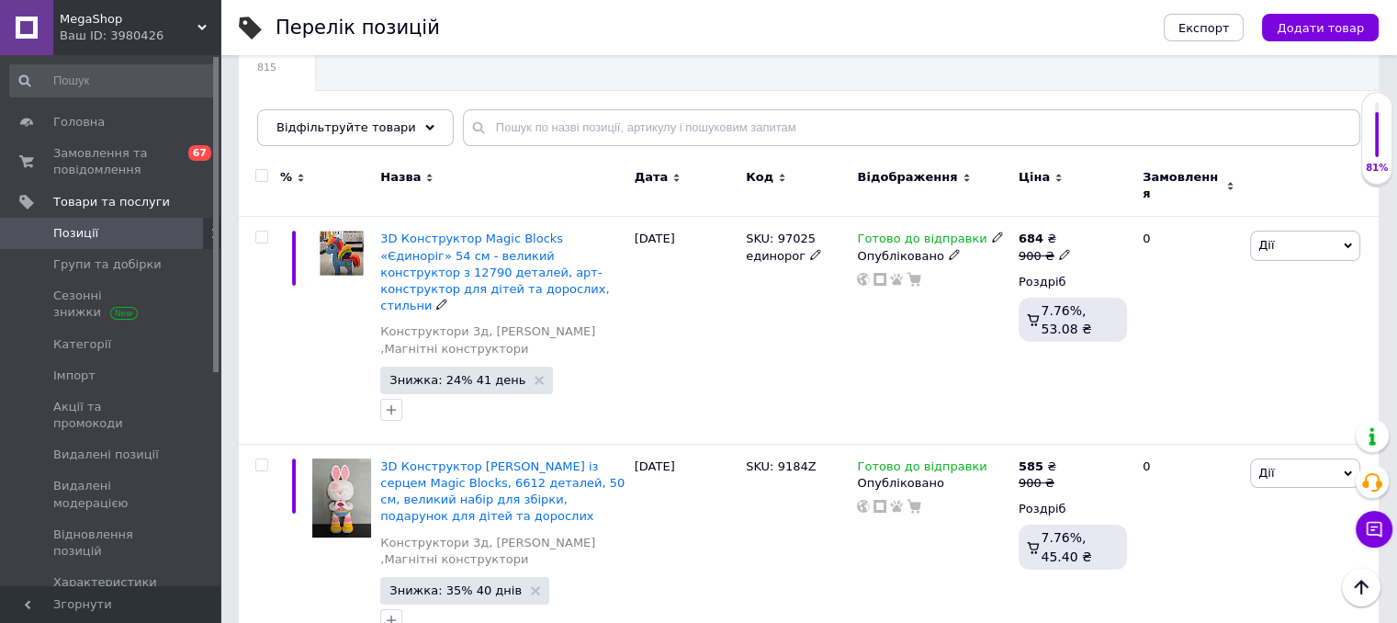
scroll to position [226, 0]
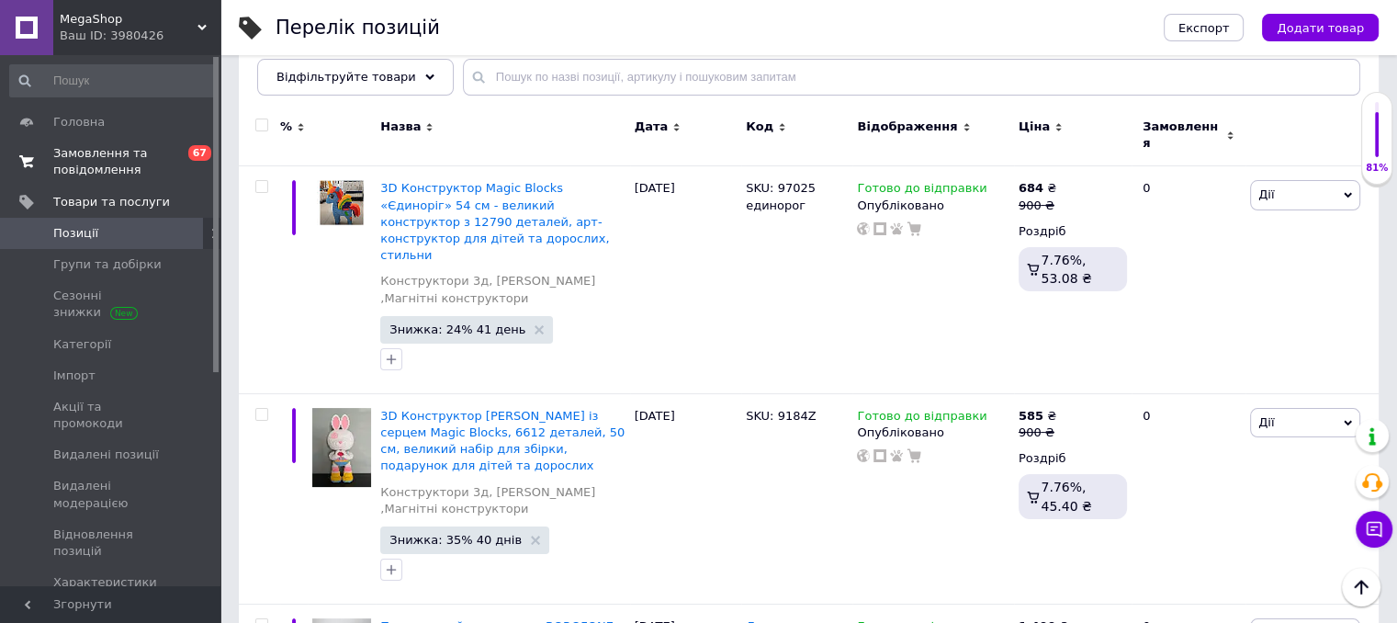
click at [93, 149] on span "Замовлення та повідомлення" at bounding box center [111, 161] width 117 height 33
